Goal: Find contact information: Find contact information

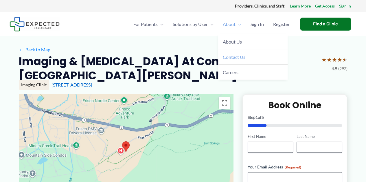
click at [229, 56] on span "Contact Us" at bounding box center [234, 56] width 23 height 5
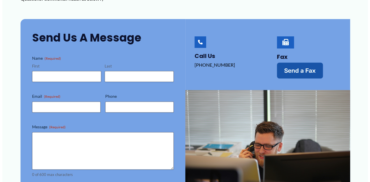
scroll to position [107, 0]
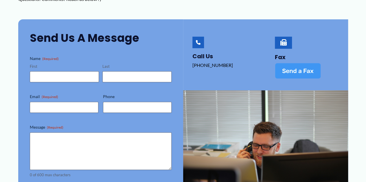
click at [289, 68] on span "Send a Fax" at bounding box center [298, 71] width 32 height 6
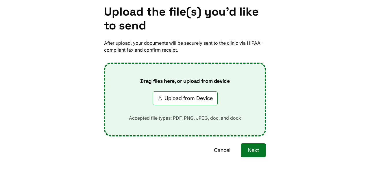
scroll to position [0, 0]
